Goal: Task Accomplishment & Management: Complete application form

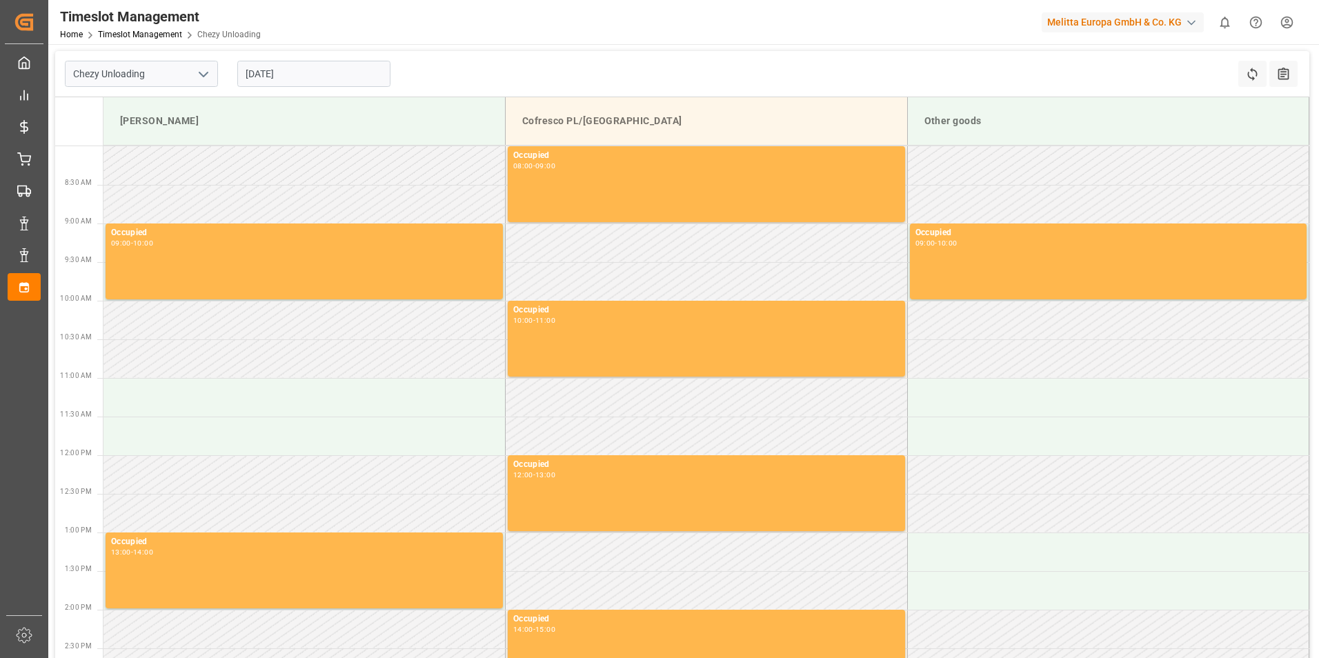
click at [280, 77] on input "[DATE]" at bounding box center [313, 74] width 153 height 26
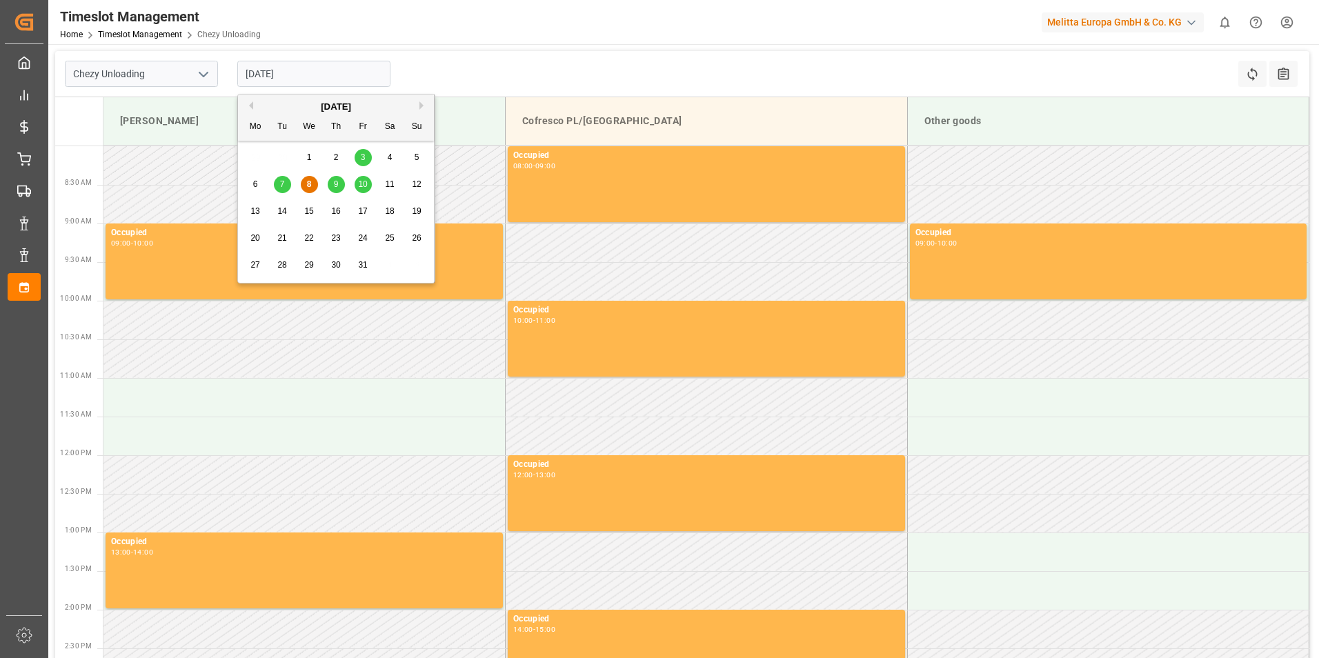
click at [281, 206] on div "14" at bounding box center [282, 212] width 17 height 17
type input "[DATE]"
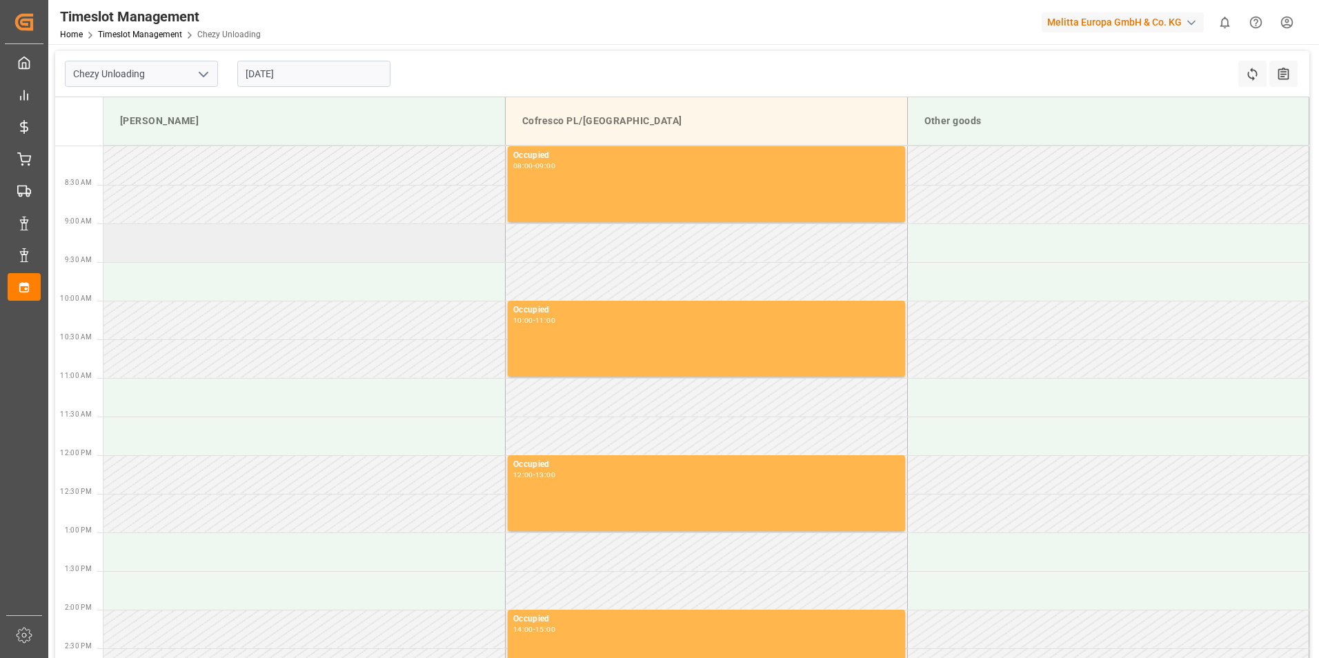
click at [286, 257] on td at bounding box center [304, 243] width 402 height 39
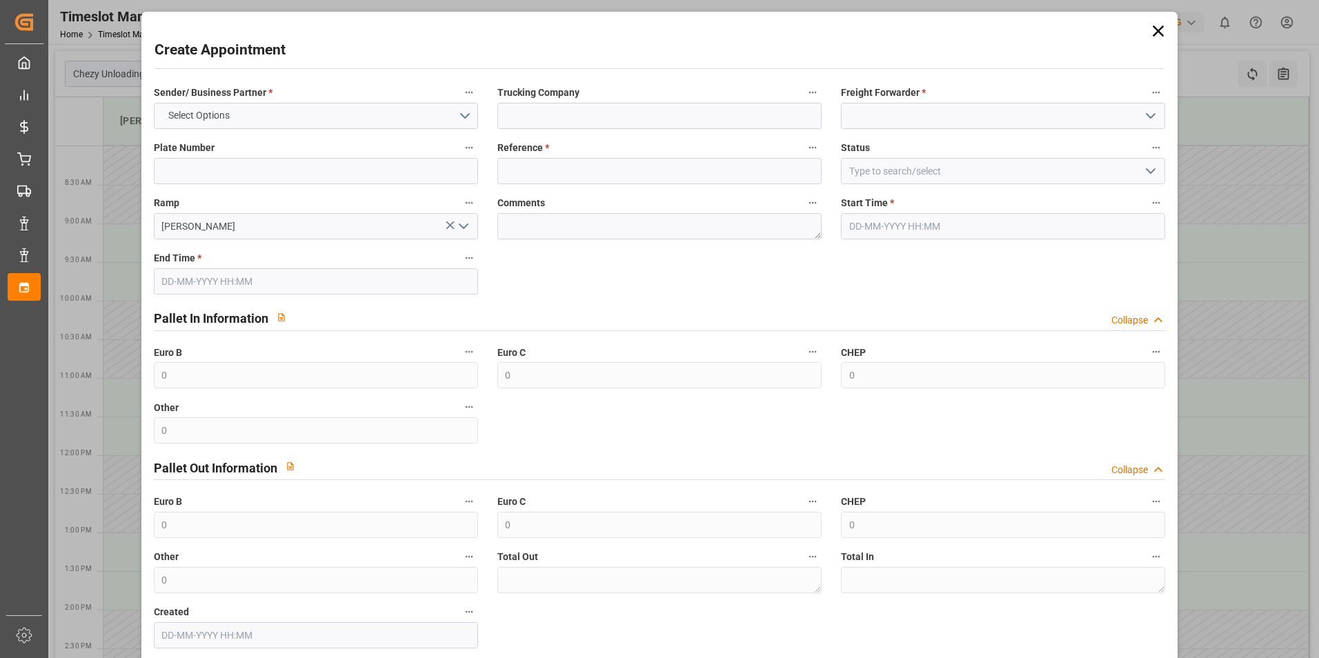
type input "[DATE] 09:00"
type input "[DATE] 10:00"
click at [433, 111] on button "Select Options" at bounding box center [316, 116] width 324 height 26
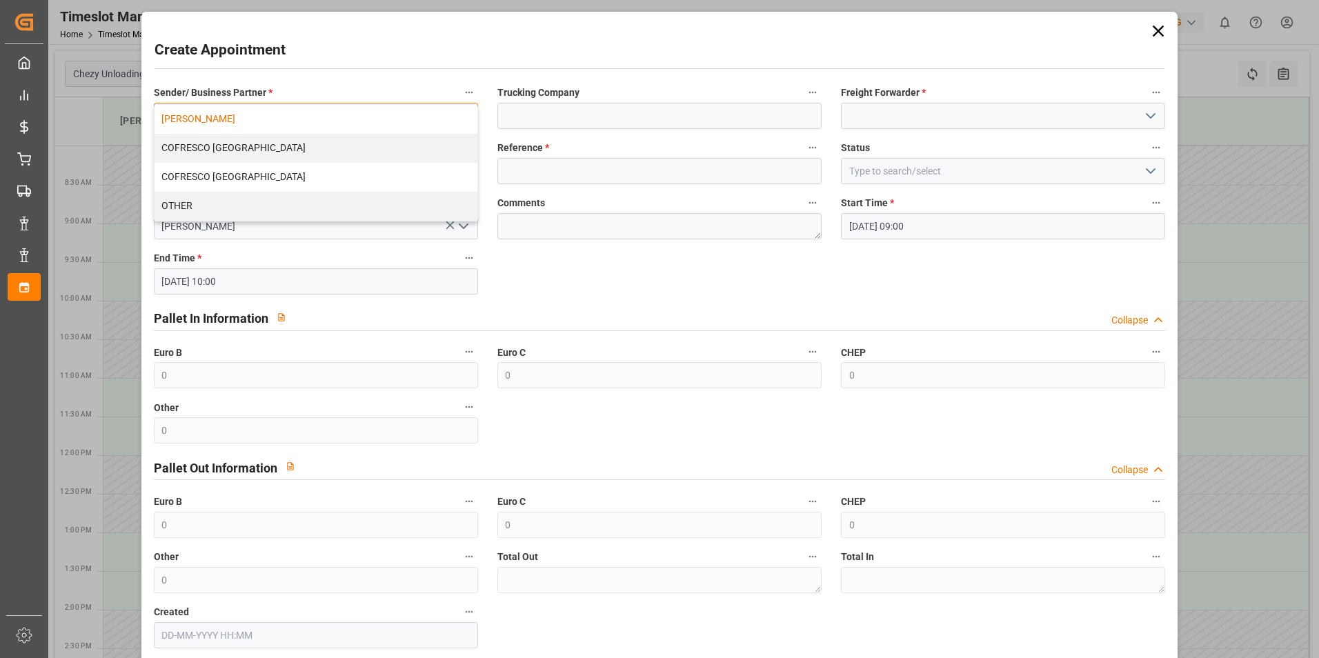
click at [312, 115] on div "[PERSON_NAME]" at bounding box center [316, 119] width 323 height 29
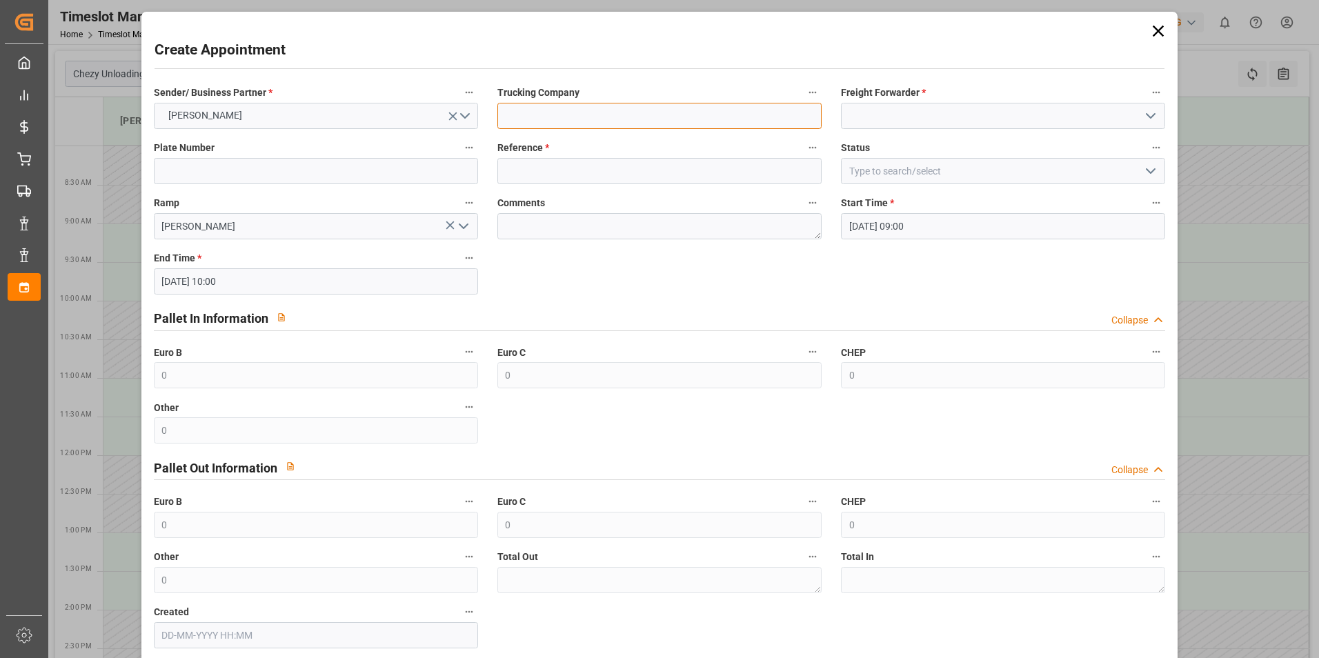
click at [587, 115] on input at bounding box center [659, 116] width 324 height 26
type input "skat"
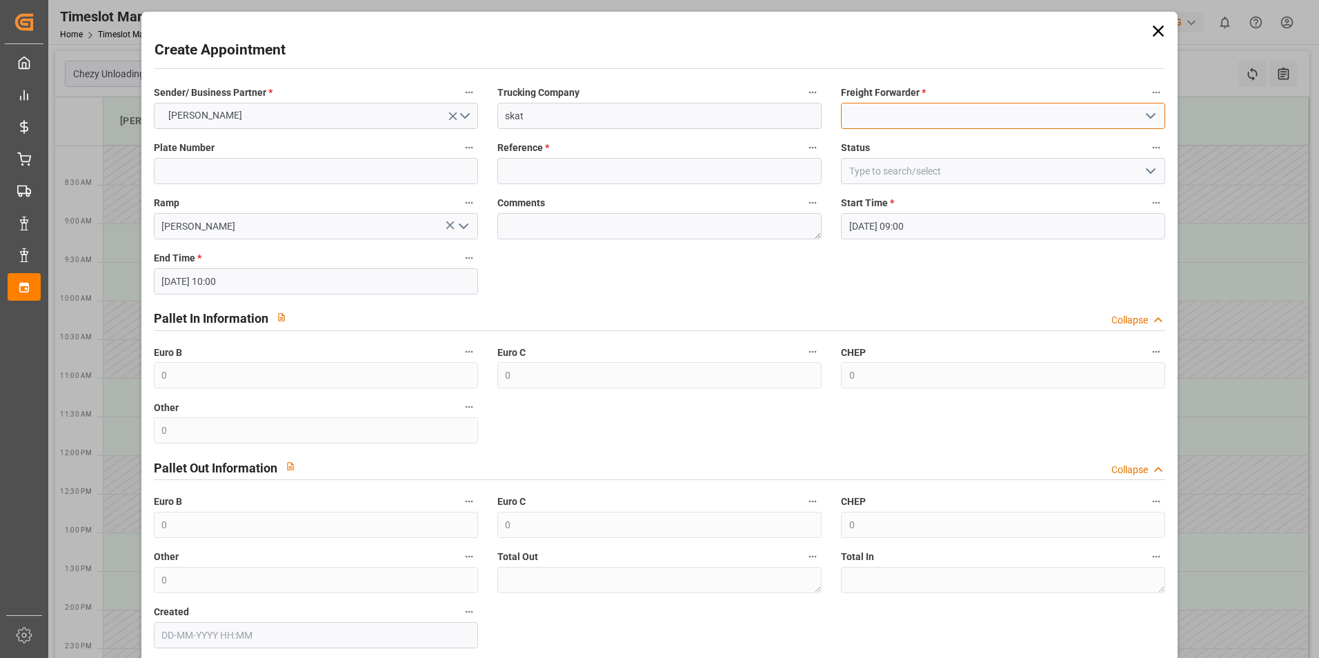
click at [986, 124] on input at bounding box center [1003, 116] width 324 height 26
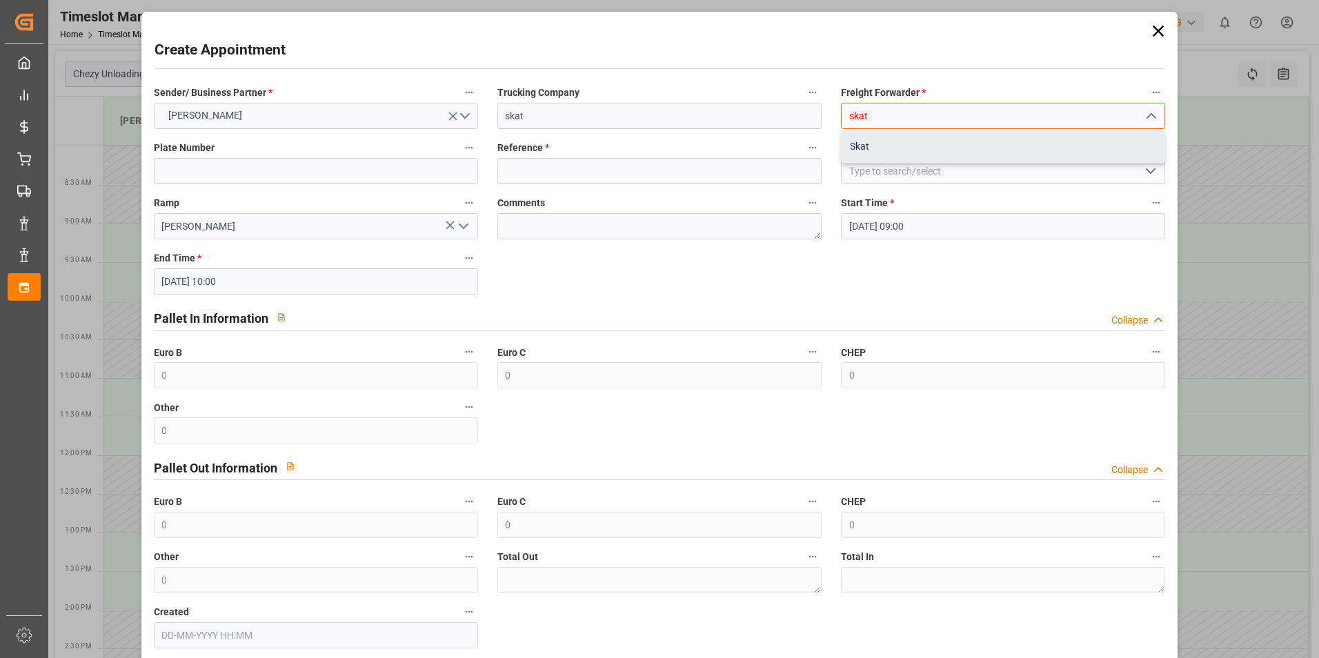
click at [915, 150] on div "Skat" at bounding box center [1003, 146] width 323 height 31
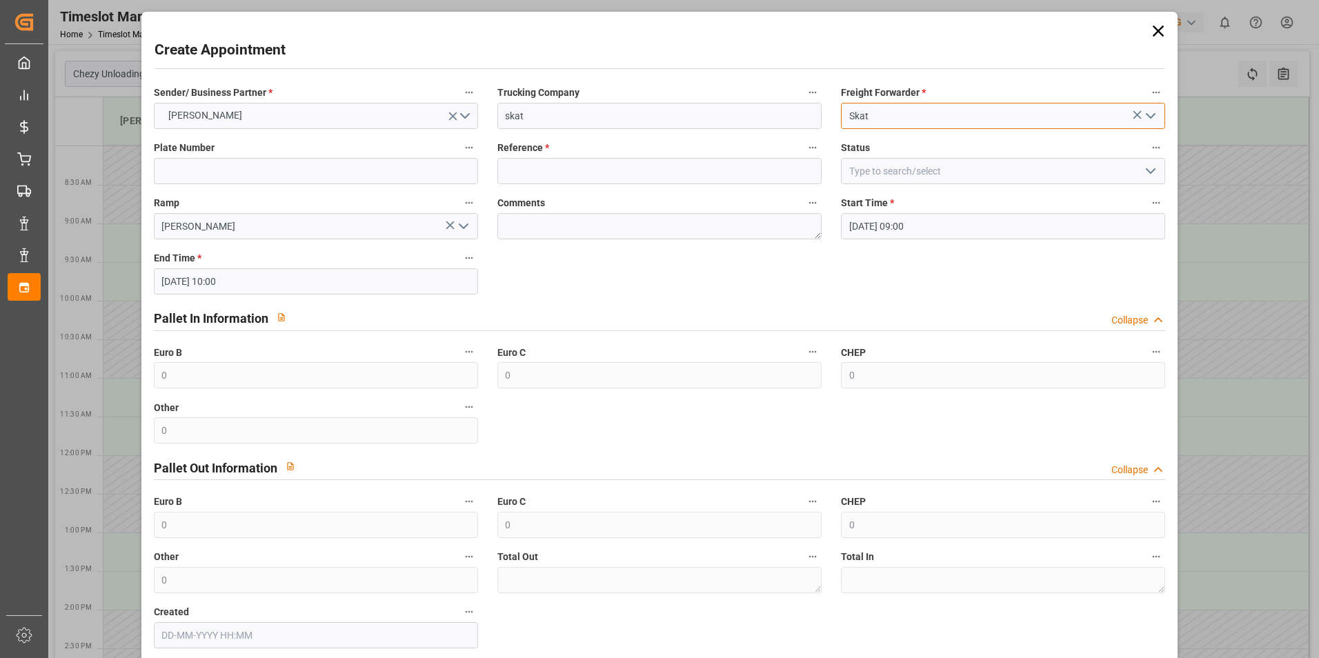
type input "Skat"
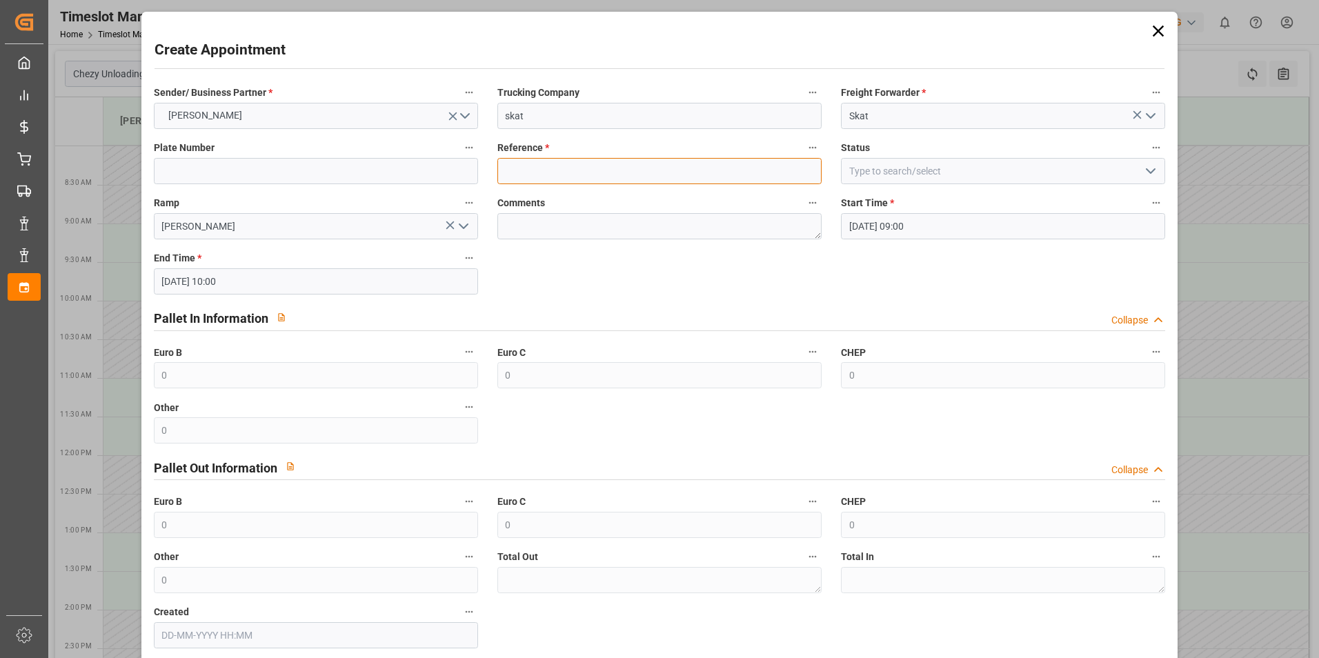
click at [669, 170] on input at bounding box center [659, 171] width 324 height 26
paste input "400053701"
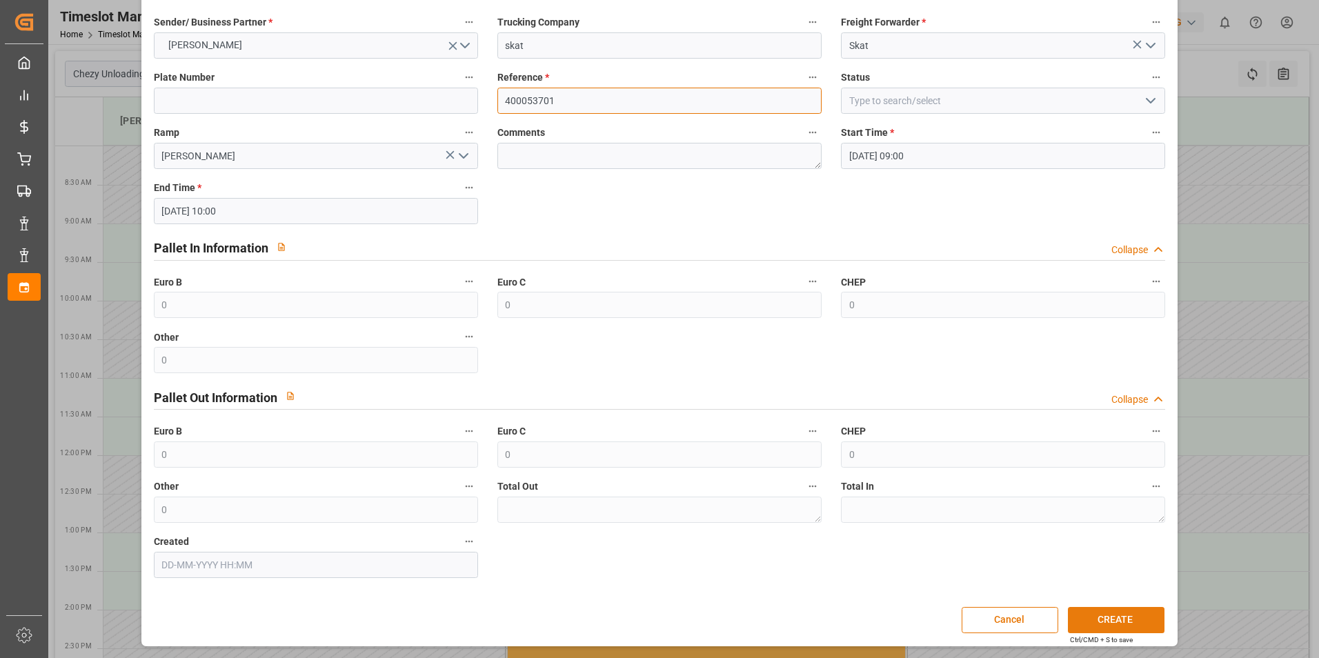
type input "400053701"
click at [1114, 620] on button "CREATE" at bounding box center [1116, 620] width 97 height 26
